Goal: Information Seeking & Learning: Learn about a topic

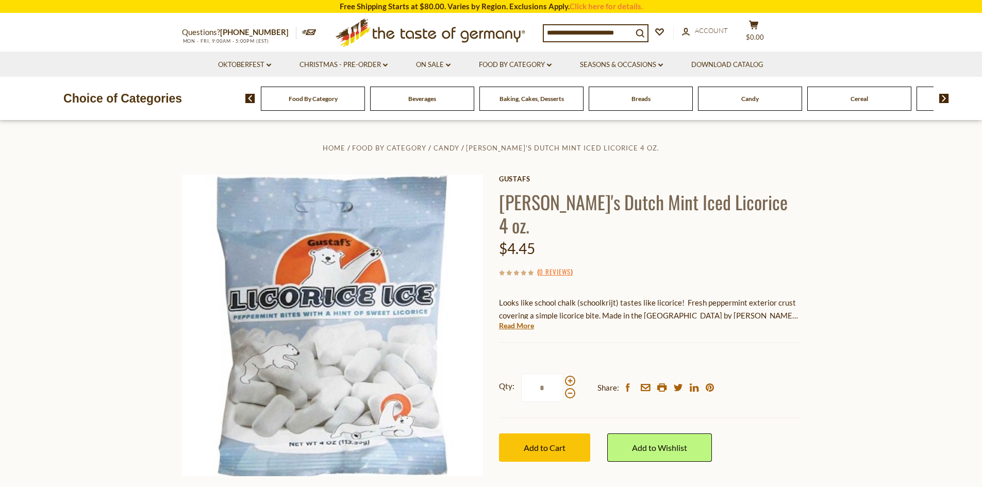
click at [599, 27] on input at bounding box center [588, 32] width 89 height 14
type input "********"
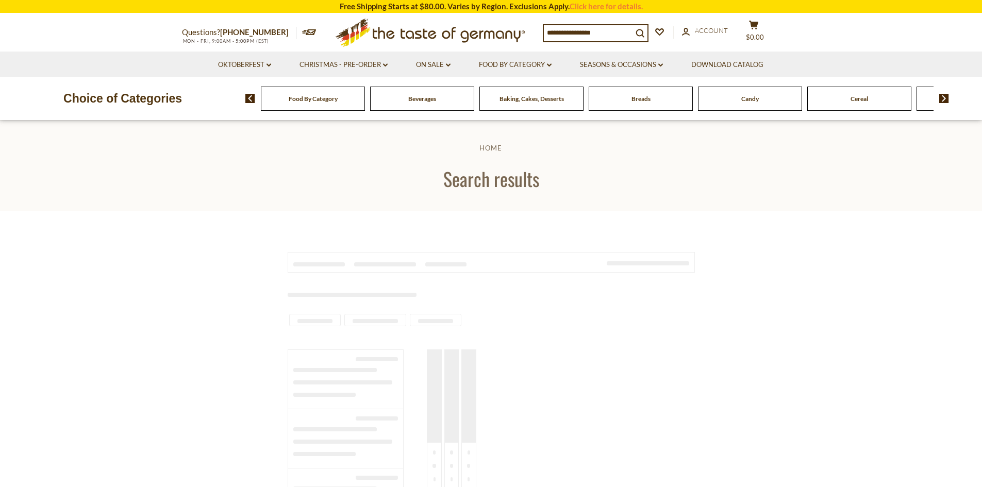
type input "********"
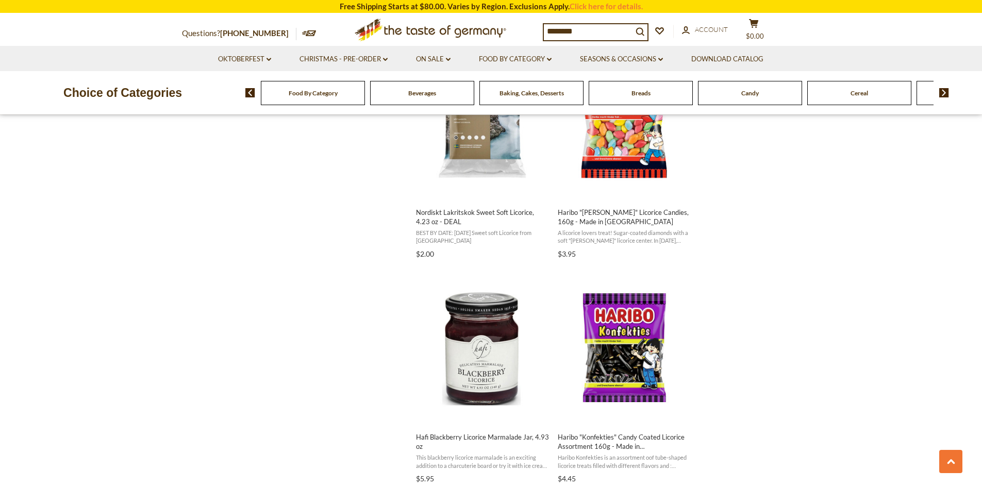
scroll to position [936, 0]
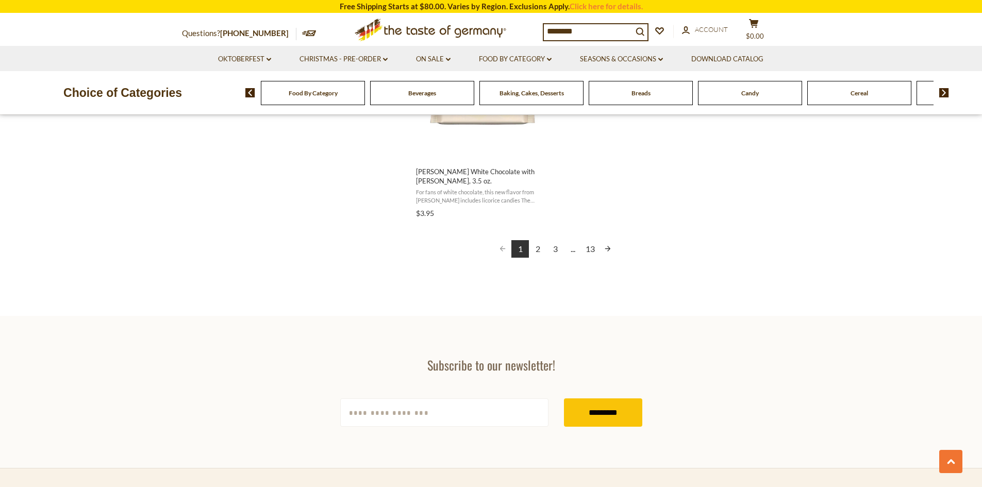
click at [540, 240] on link "2" at bounding box center [538, 249] width 18 height 18
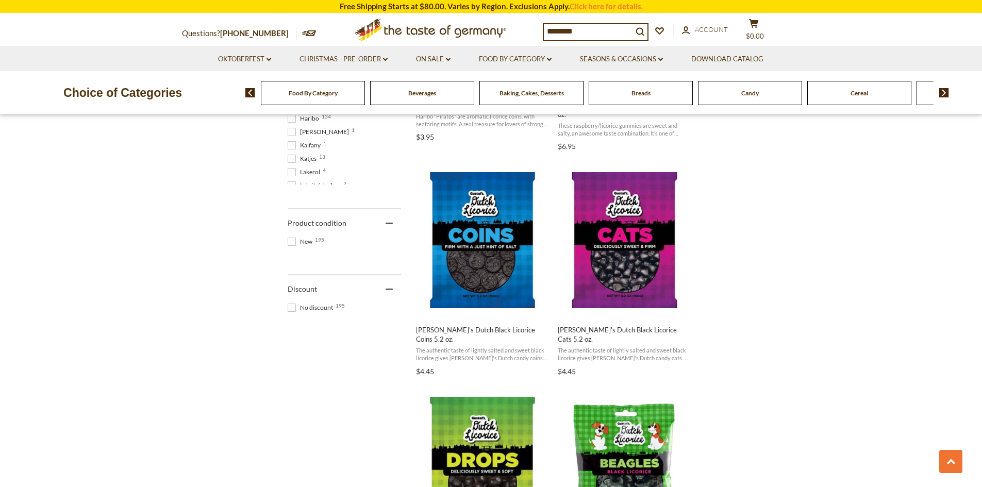
scroll to position [602, 0]
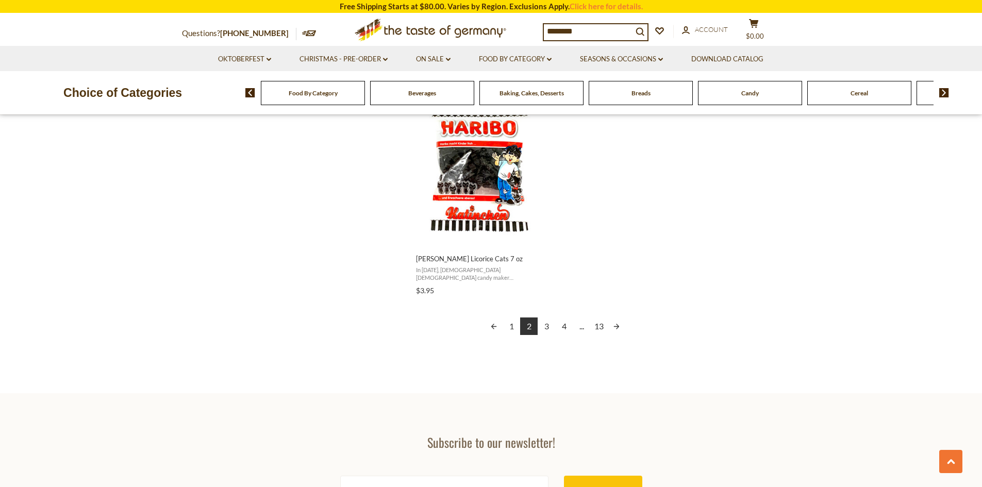
click at [547, 318] on link "3" at bounding box center [546, 326] width 18 height 18
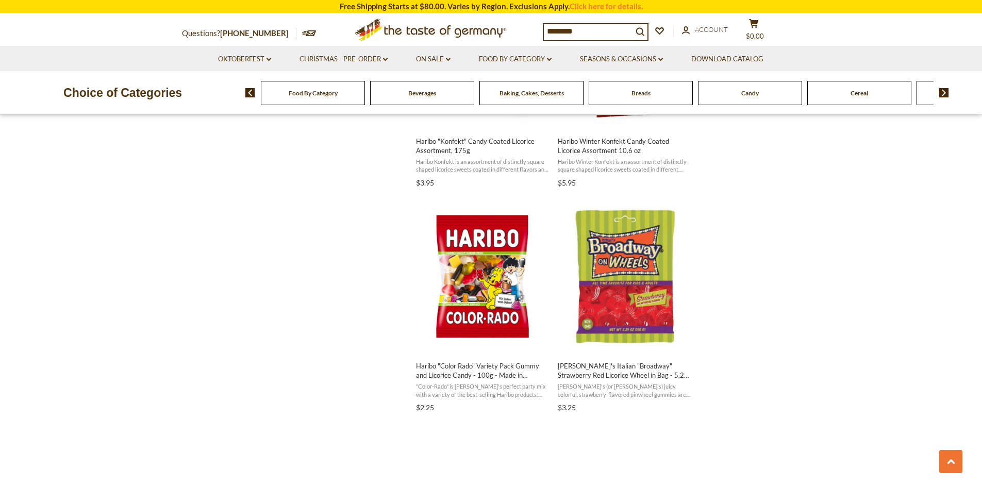
scroll to position [1465, 0]
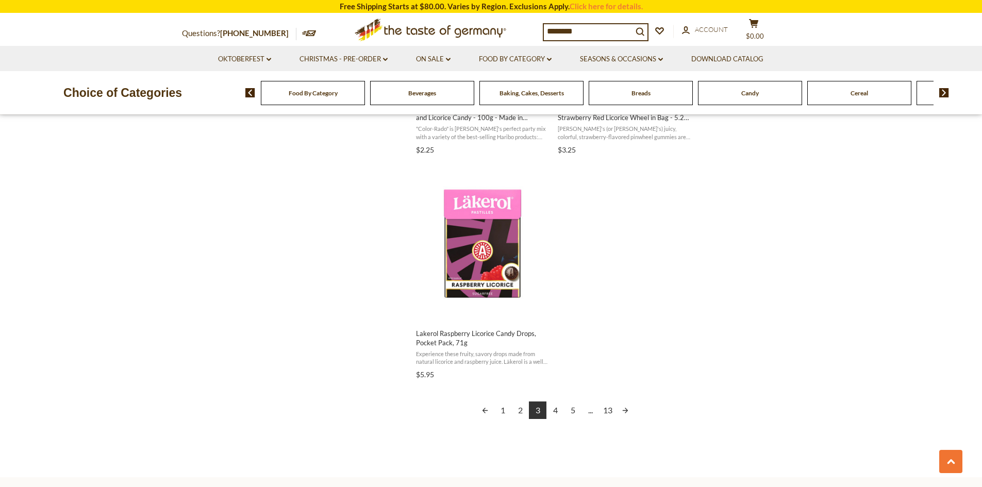
click at [554, 404] on link "4" at bounding box center [555, 410] width 18 height 18
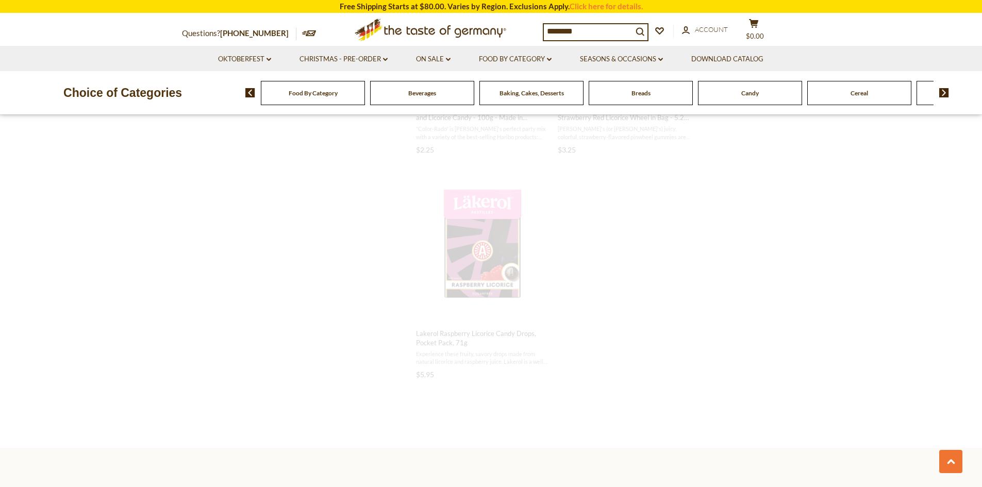
scroll to position [680, 0]
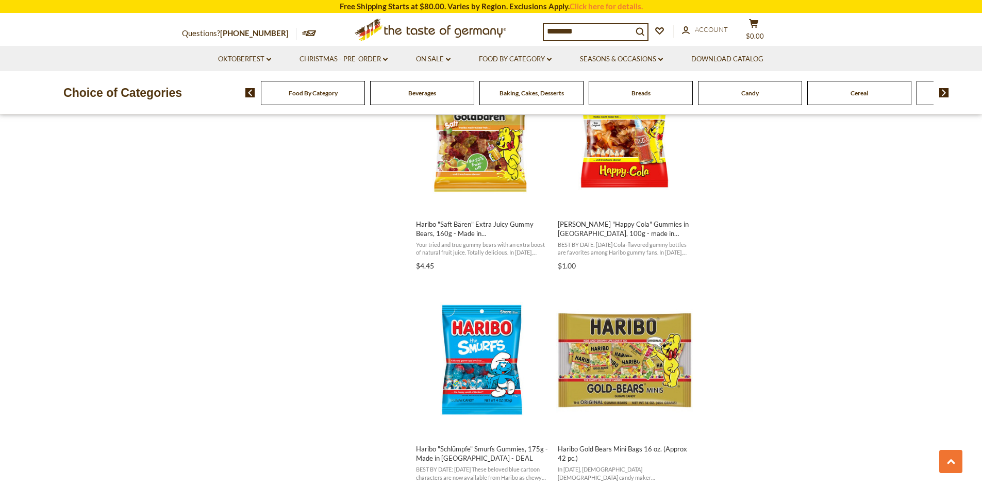
scroll to position [1362, 0]
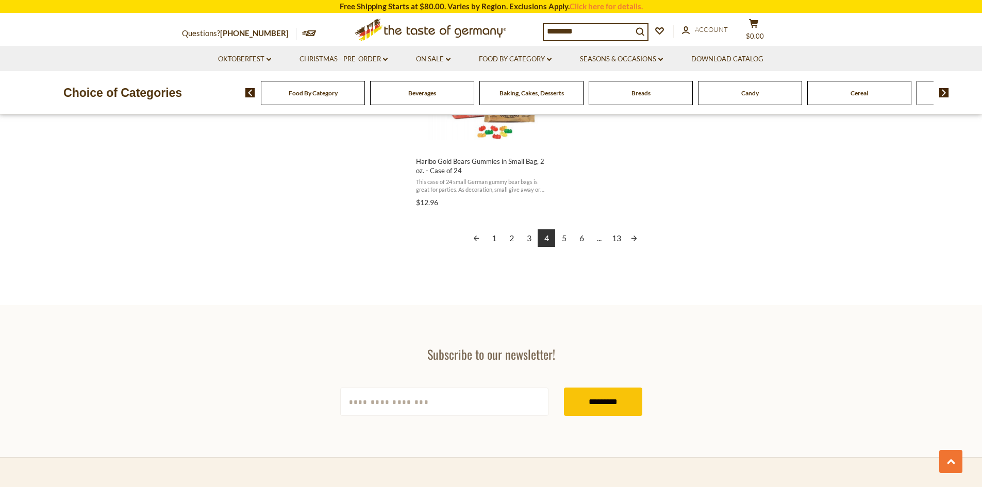
click at [562, 239] on link "5" at bounding box center [564, 238] width 18 height 18
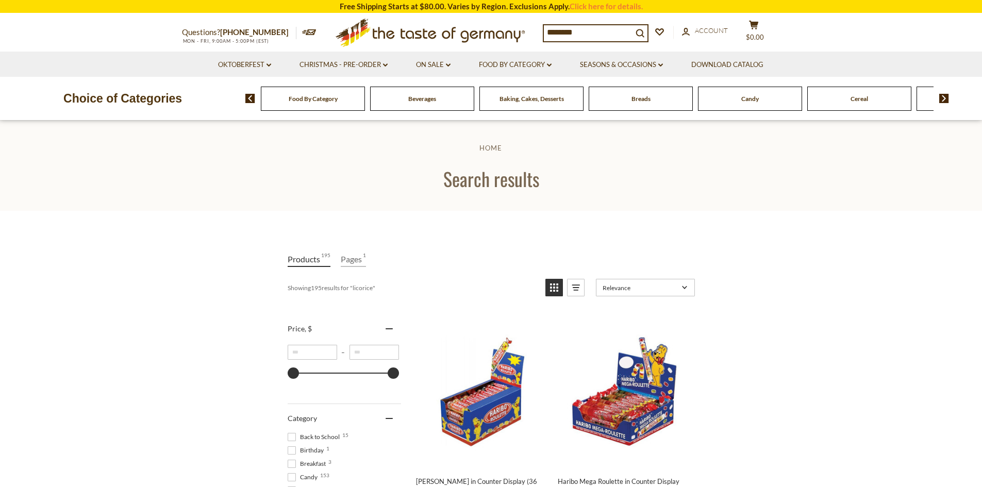
click at [749, 95] on span "Candy" at bounding box center [750, 99] width 18 height 8
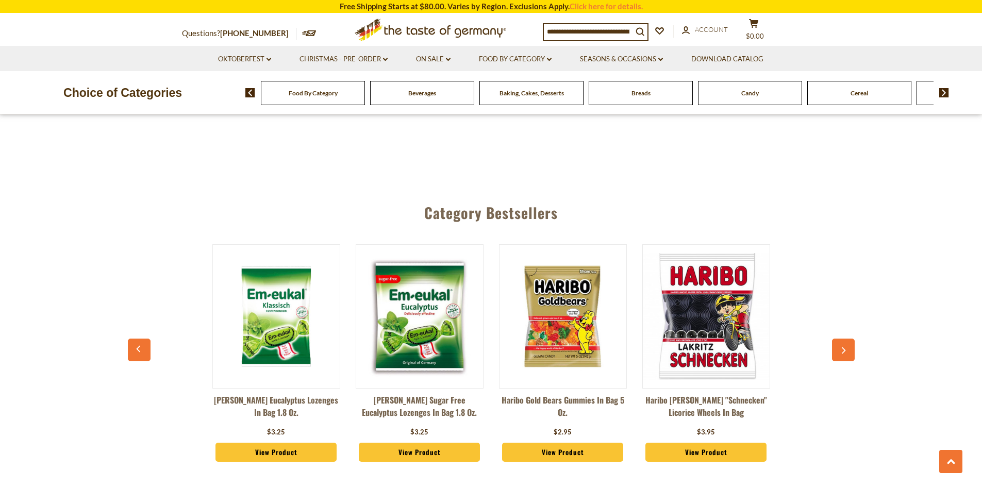
scroll to position [2729, 0]
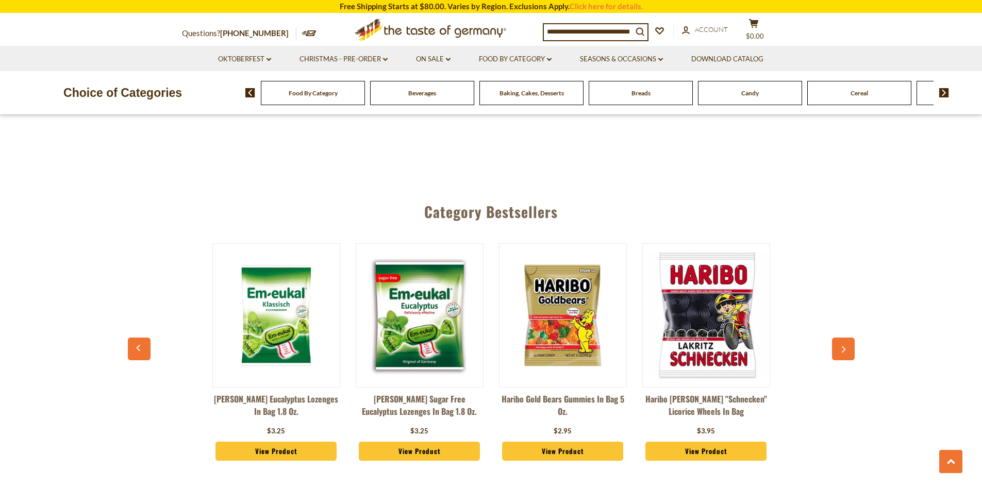
click at [167, 0] on section "Free Shipping Starts at $80.00. Varies by Region. Exclusions Apply. Click here …" at bounding box center [491, 6] width 982 height 13
